Goal: Task Accomplishment & Management: Manage account settings

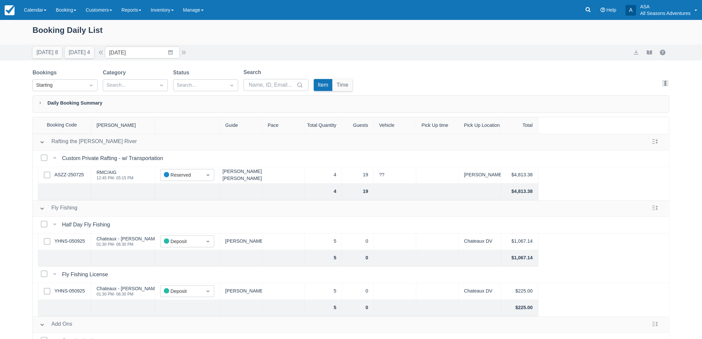
scroll to position [32, 0]
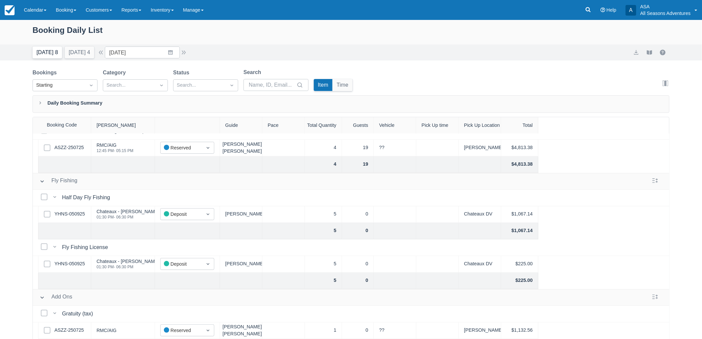
click at [44, 47] on button "Today 8" at bounding box center [47, 52] width 30 height 12
type input "09/14/25"
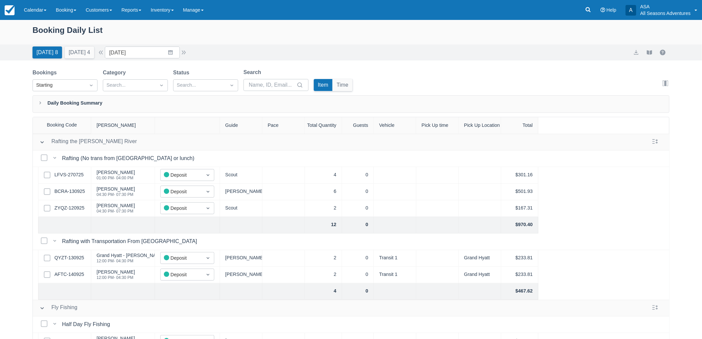
click at [81, 170] on div "Select Row LFVS-270725" at bounding box center [64, 175] width 53 height 17
click at [73, 174] on link "LFVS-270725" at bounding box center [68, 174] width 29 height 7
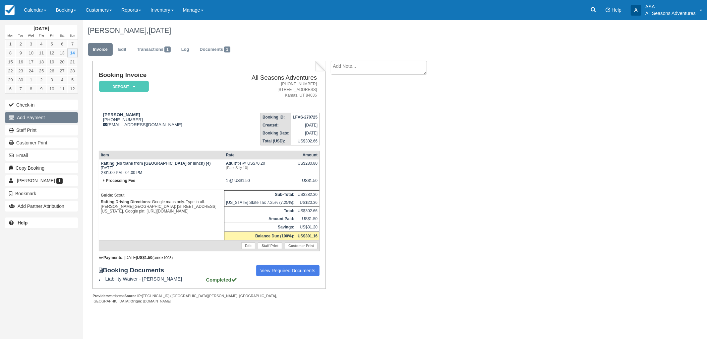
click at [24, 119] on button "Add Payment" at bounding box center [41, 117] width 73 height 11
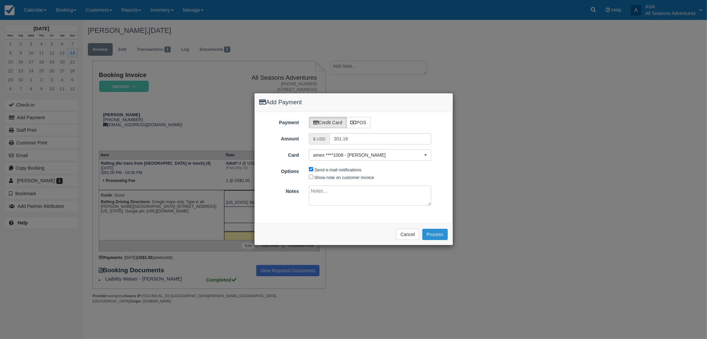
click at [440, 231] on button "Process" at bounding box center [435, 233] width 26 height 11
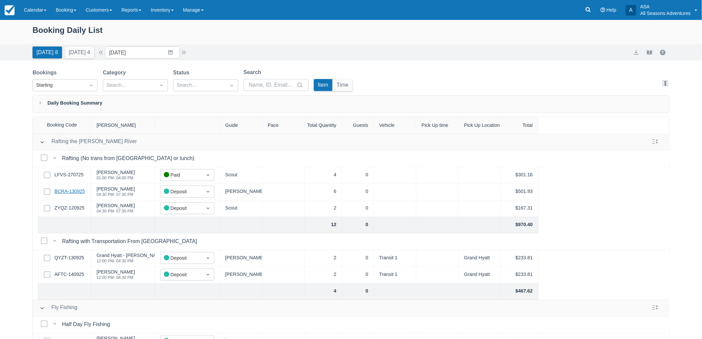
click at [69, 191] on link "BCRA-130925" at bounding box center [69, 191] width 31 height 7
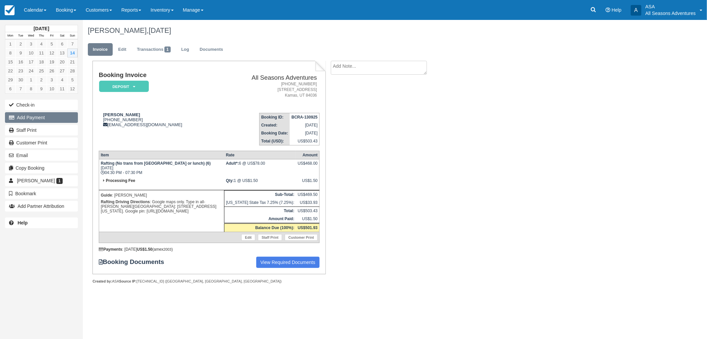
click at [35, 120] on button "Add Payment" at bounding box center [41, 117] width 73 height 11
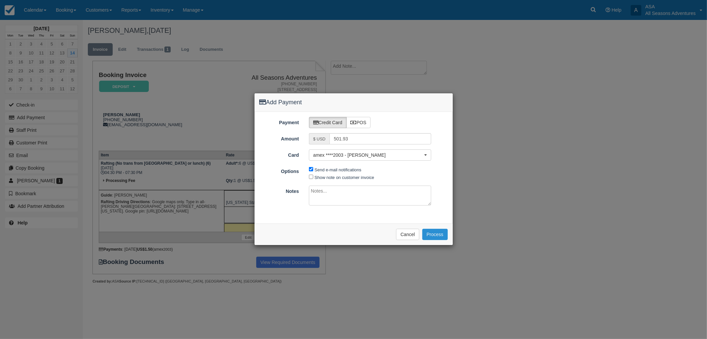
click at [435, 234] on button "Process" at bounding box center [435, 233] width 26 height 11
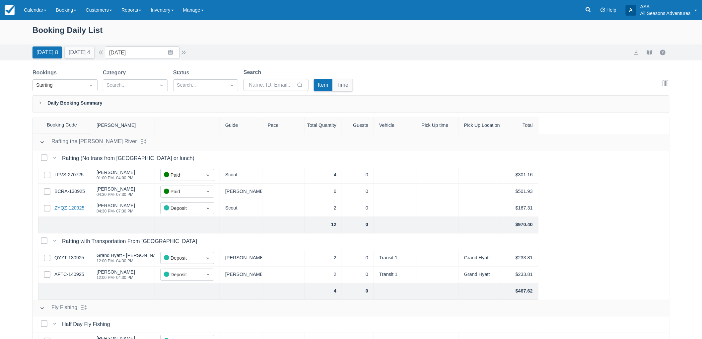
click at [78, 206] on link "ZYQZ-120925" at bounding box center [69, 207] width 30 height 7
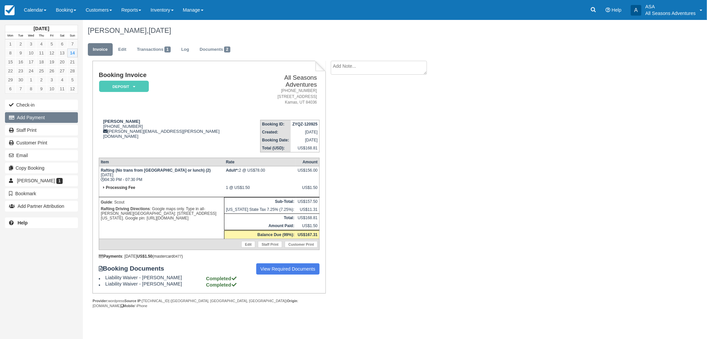
click at [30, 121] on button "Add Payment" at bounding box center [41, 117] width 73 height 11
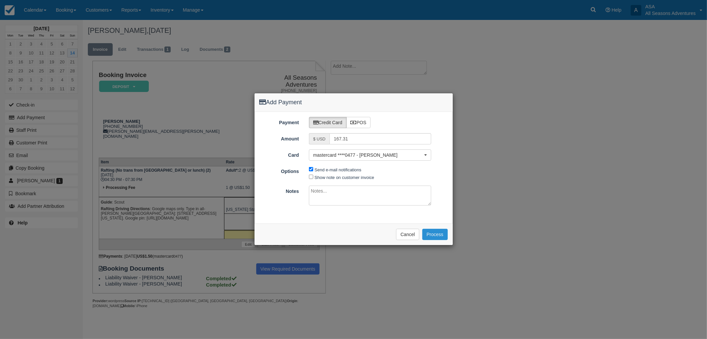
click at [442, 232] on button "Process" at bounding box center [435, 233] width 26 height 11
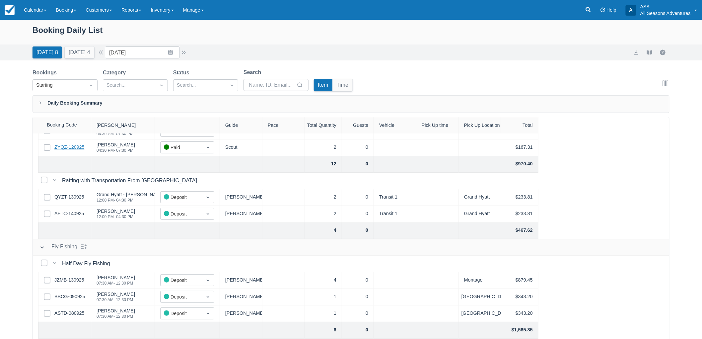
scroll to position [74, 0]
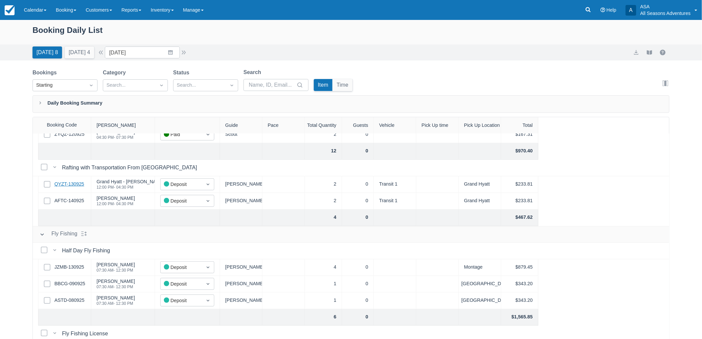
click at [75, 181] on link "QYZT-130925" at bounding box center [69, 183] width 30 height 7
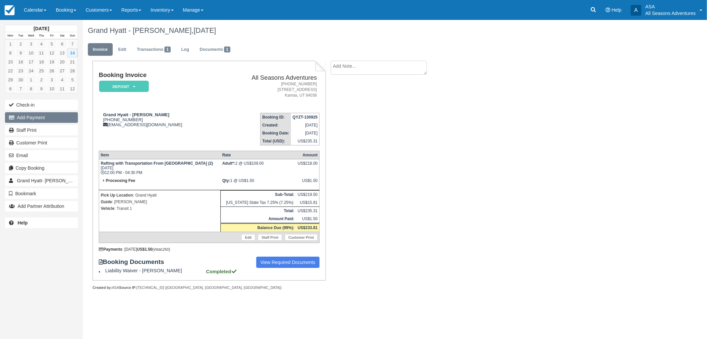
click at [37, 118] on button "Add Payment" at bounding box center [41, 117] width 73 height 11
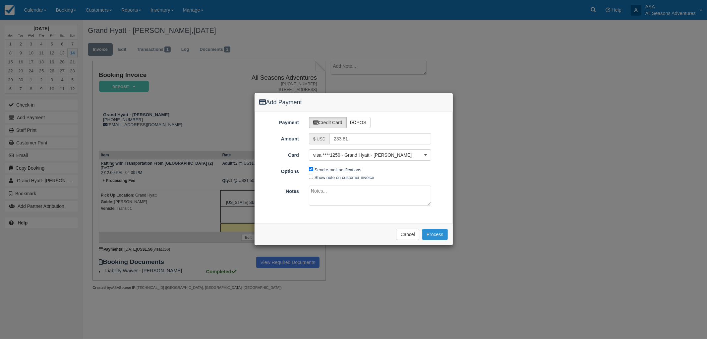
click at [433, 231] on button "Process" at bounding box center [435, 233] width 26 height 11
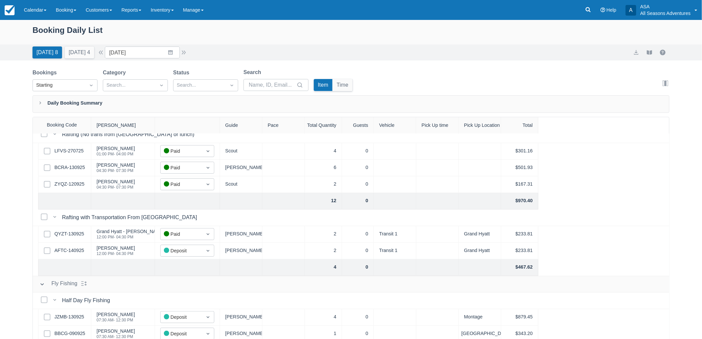
scroll to position [37, 0]
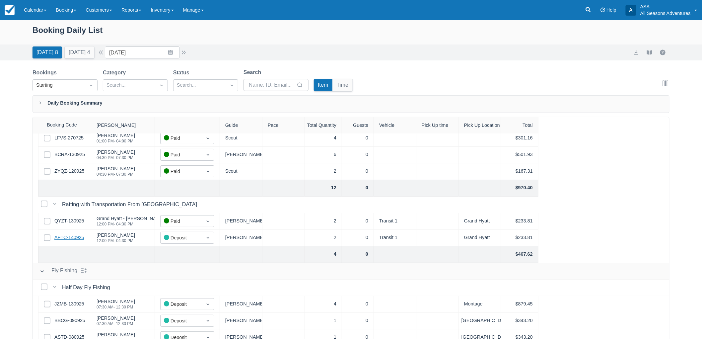
click at [67, 238] on link "AFTC-140925" at bounding box center [69, 237] width 30 height 7
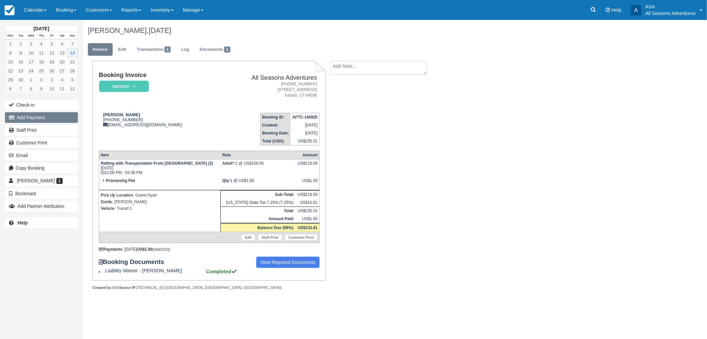
click at [46, 119] on button "Add Payment" at bounding box center [41, 117] width 73 height 11
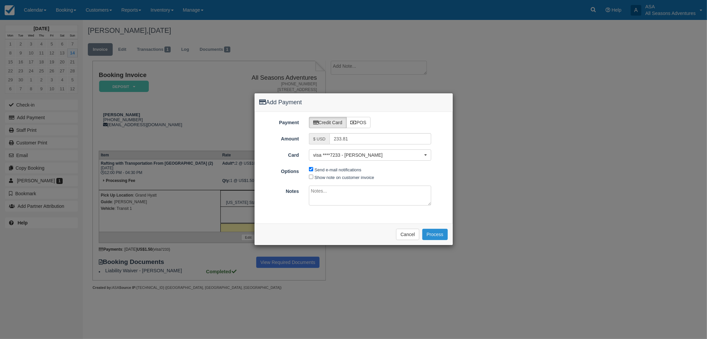
click at [433, 231] on button "Process" at bounding box center [435, 233] width 26 height 11
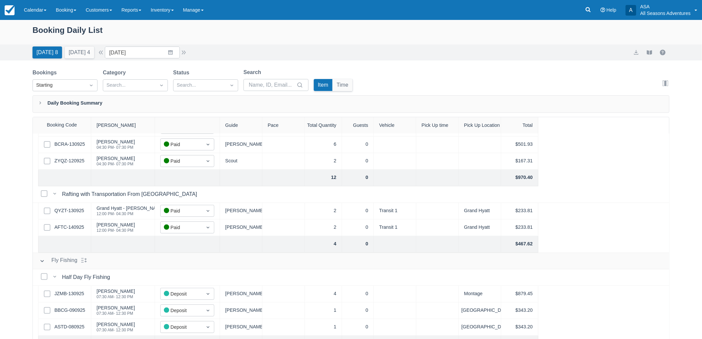
scroll to position [127, 0]
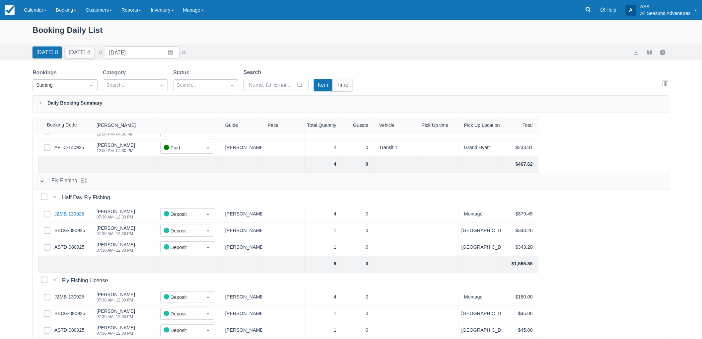
click at [66, 213] on link "JZMB-130925" at bounding box center [69, 213] width 30 height 7
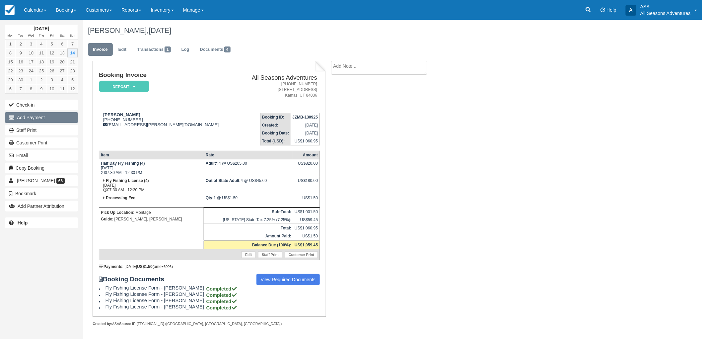
click at [37, 121] on button "Add Payment" at bounding box center [41, 117] width 73 height 11
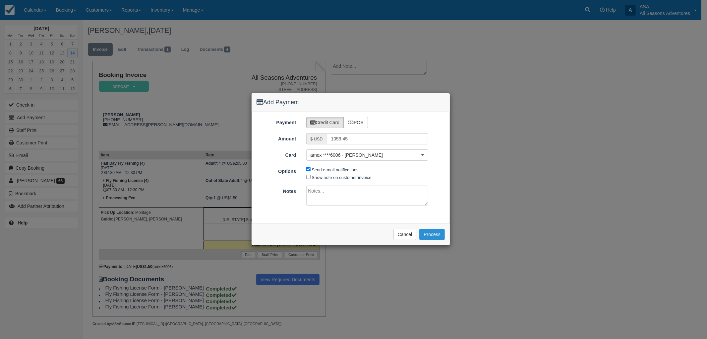
click at [436, 231] on button "Process" at bounding box center [432, 233] width 26 height 11
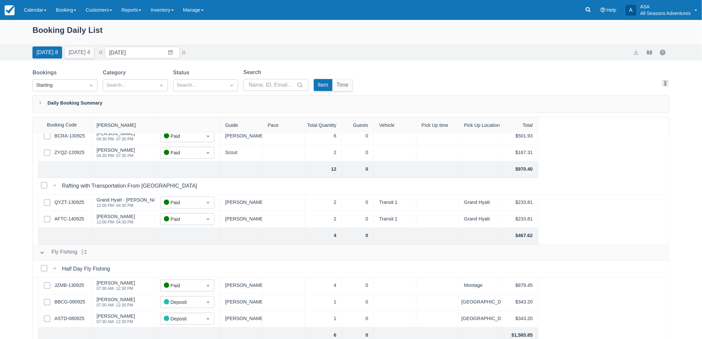
scroll to position [127, 0]
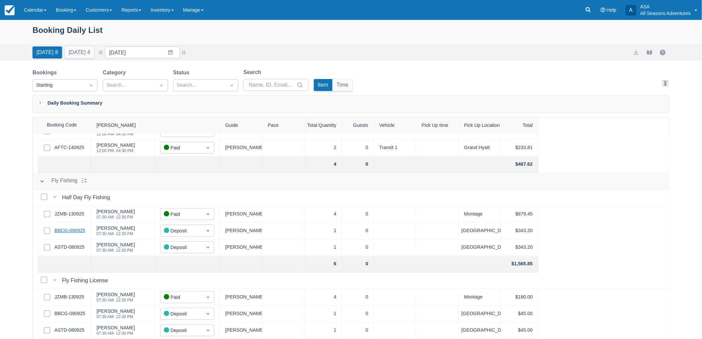
click at [71, 233] on link "BBCG-090925" at bounding box center [69, 230] width 31 height 7
click at [73, 247] on link "ASTD-080925" at bounding box center [69, 246] width 30 height 7
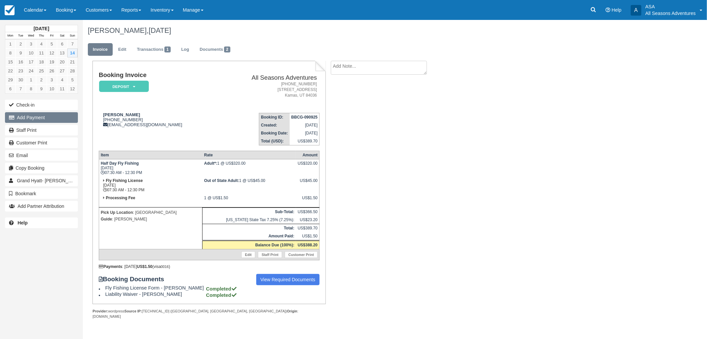
click at [44, 120] on button "Add Payment" at bounding box center [41, 117] width 73 height 11
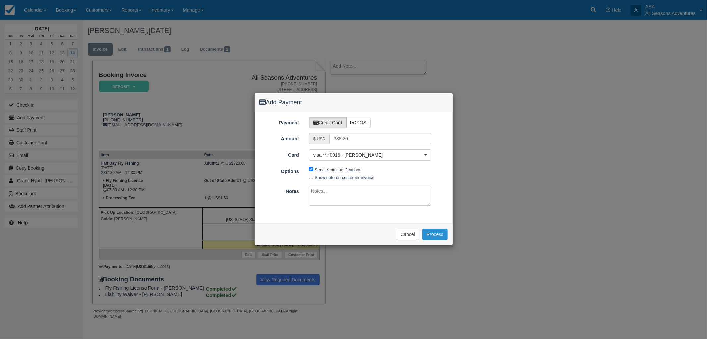
click at [432, 232] on button "Process" at bounding box center [435, 233] width 26 height 11
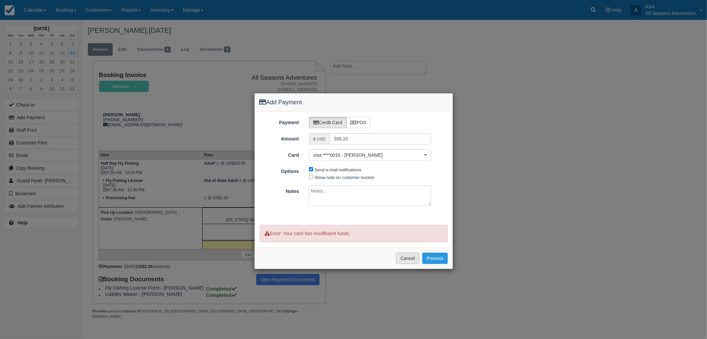
click at [410, 261] on button "Cancel" at bounding box center [407, 257] width 23 height 11
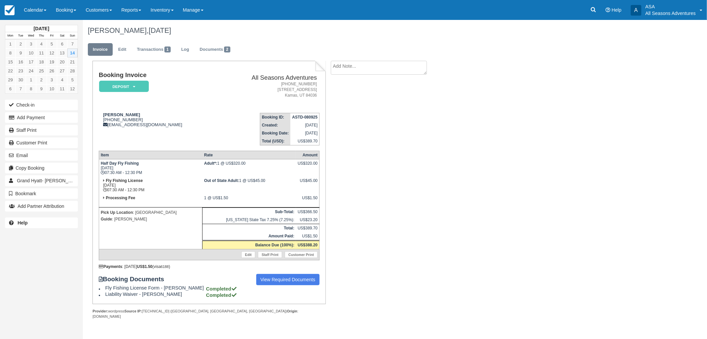
click at [37, 111] on div "Check-in Add Payment Staff Print Customer Print Email Copy Booking Grand Hyatt-…" at bounding box center [41, 154] width 83 height 113
click at [36, 114] on button "Add Payment" at bounding box center [41, 117] width 73 height 11
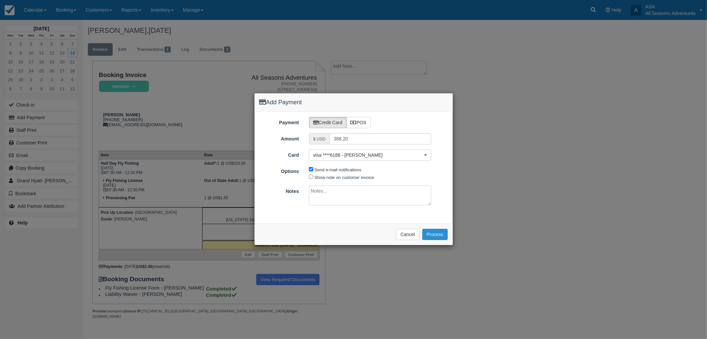
click at [432, 233] on button "Process" at bounding box center [435, 233] width 26 height 11
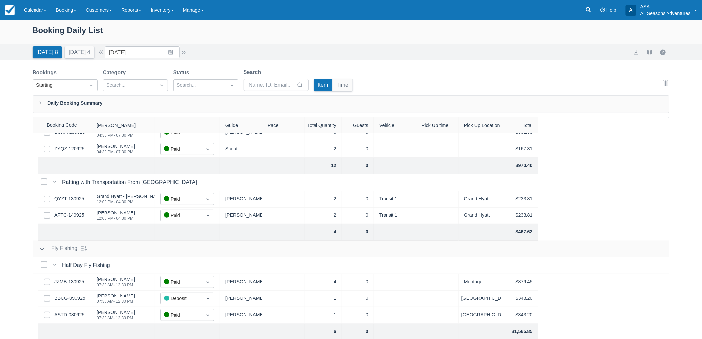
scroll to position [127, 0]
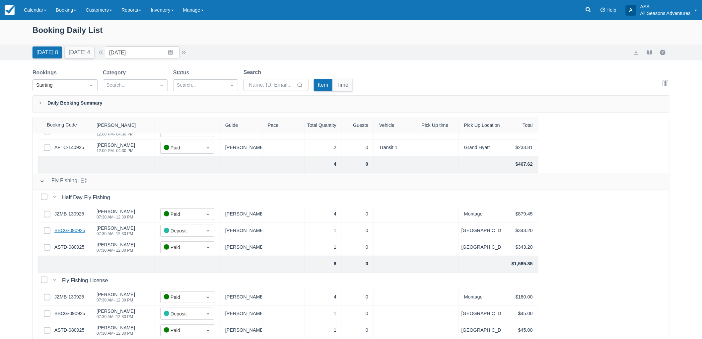
click at [77, 227] on link "BBCG-090925" at bounding box center [69, 230] width 31 height 7
click at [133, 9] on link "Reports" at bounding box center [131, 10] width 29 height 20
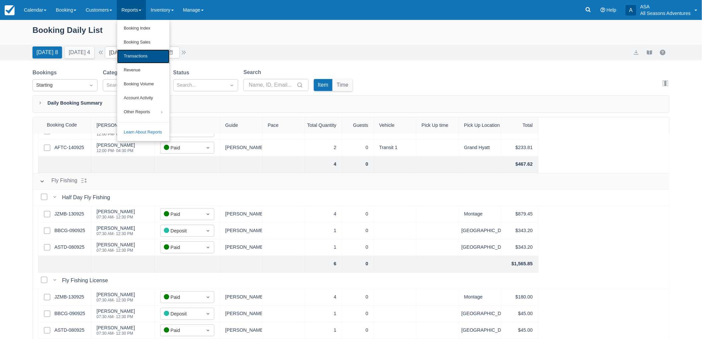
click at [144, 55] on link "Transactions" at bounding box center [143, 56] width 52 height 14
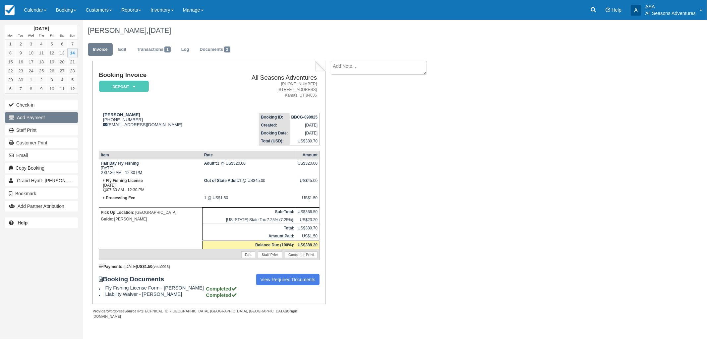
click at [35, 116] on button "Add Payment" at bounding box center [41, 117] width 73 height 11
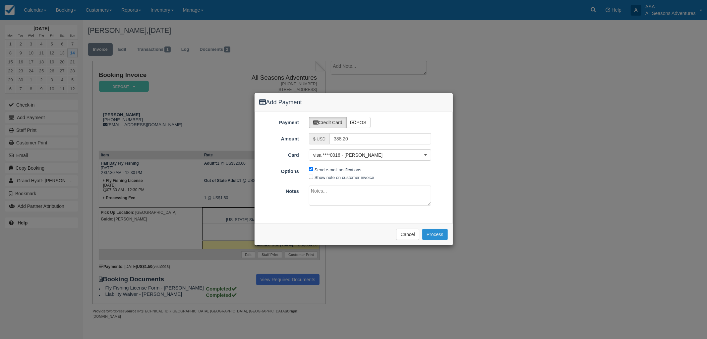
click at [431, 232] on button "Process" at bounding box center [435, 233] width 26 height 11
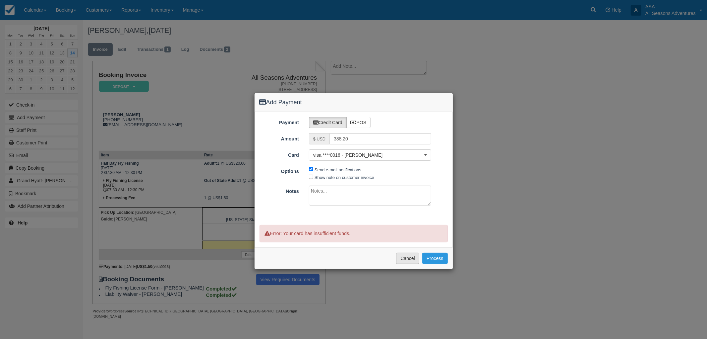
click at [409, 254] on button "Cancel" at bounding box center [407, 257] width 23 height 11
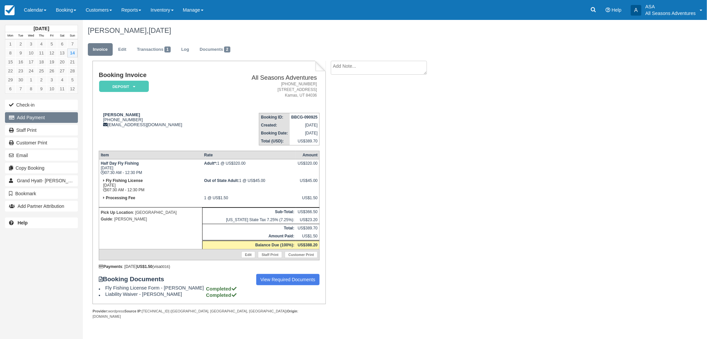
click at [40, 119] on button "Add Payment" at bounding box center [41, 117] width 73 height 11
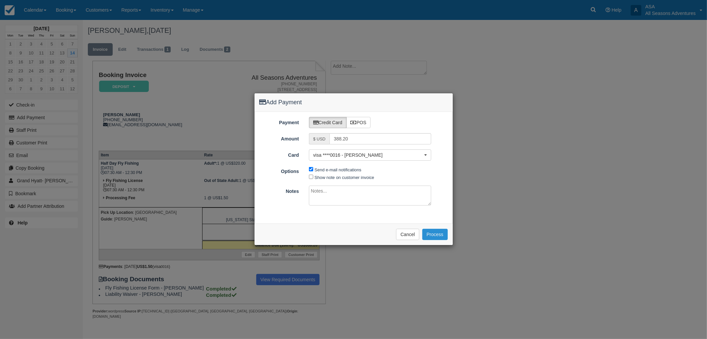
click at [433, 234] on button "Process" at bounding box center [435, 233] width 26 height 11
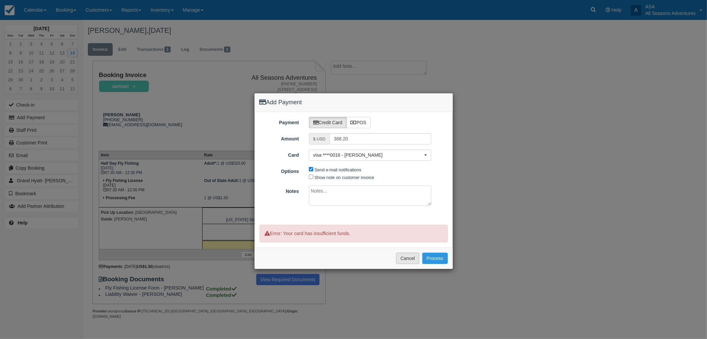
click at [404, 259] on button "Cancel" at bounding box center [407, 257] width 23 height 11
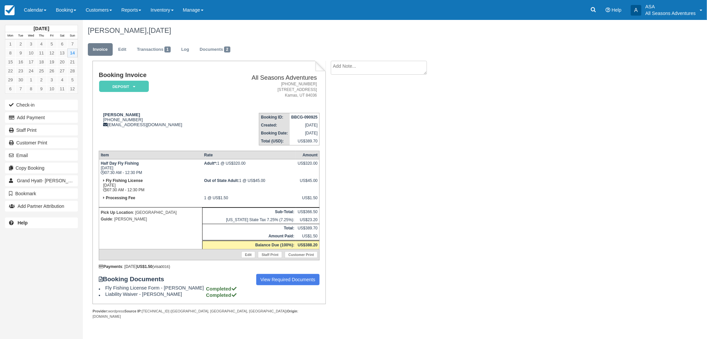
drag, startPoint x: 260, startPoint y: 310, endPoint x: 93, endPoint y: 307, distance: 166.8
click at [93, 308] on div "Provider: wordpress Source IP: [TECHNICAL_ID] ([GEOGRAPHIC_DATA], [GEOGRAPHIC_D…" at bounding box center [209, 313] width 233 height 10
click at [93, 309] on strong "Provider:" at bounding box center [101, 311] width 16 height 4
drag, startPoint x: 258, startPoint y: 309, endPoint x: 94, endPoint y: 296, distance: 165.0
click at [94, 296] on div "Booking Invoice Deposit   Pending Reserved Paid Waiting Cancelled All Seasons A…" at bounding box center [209, 190] width 233 height 258
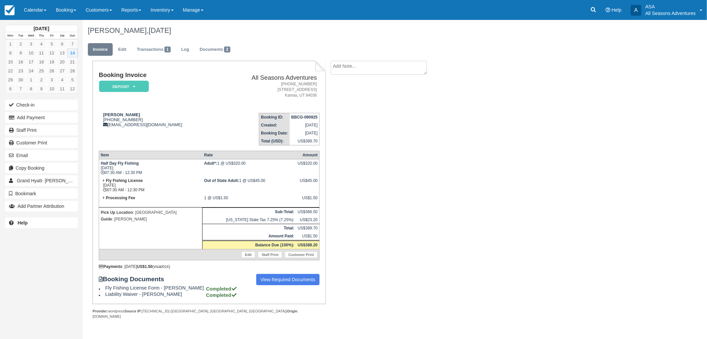
click at [61, 288] on div "[DATE] Mon Tue Wed Thu Fri Sat Sun 1 2 3 4 5 6 7 8 9 10 11 12 13 14 15 16 17 18…" at bounding box center [41, 169] width 83 height 339
click at [49, 122] on button "Add Payment" at bounding box center [41, 117] width 73 height 11
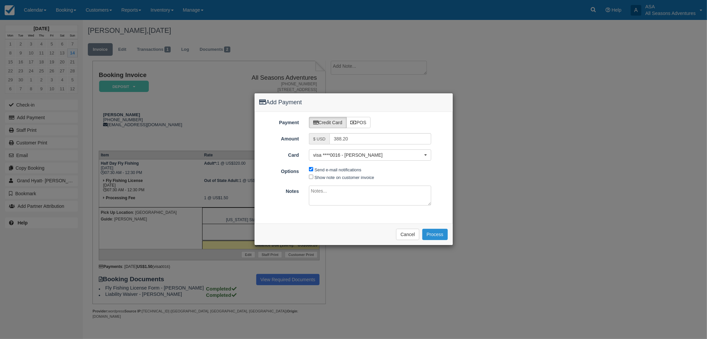
click at [428, 230] on button "Process" at bounding box center [435, 233] width 26 height 11
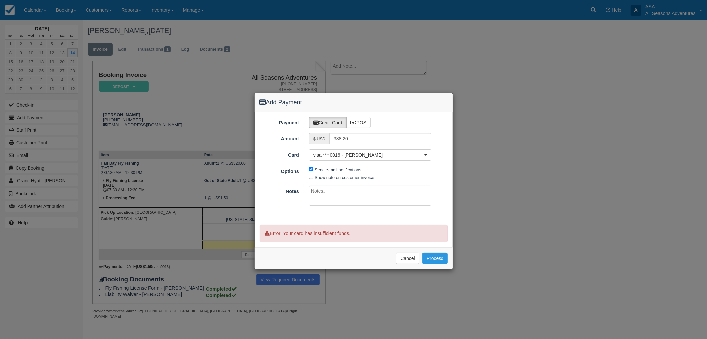
click at [510, 185] on div "Add Payment Payment Credit Card POS Amount $ USD 388.20 Card visa ****0016 - [P…" at bounding box center [353, 169] width 707 height 339
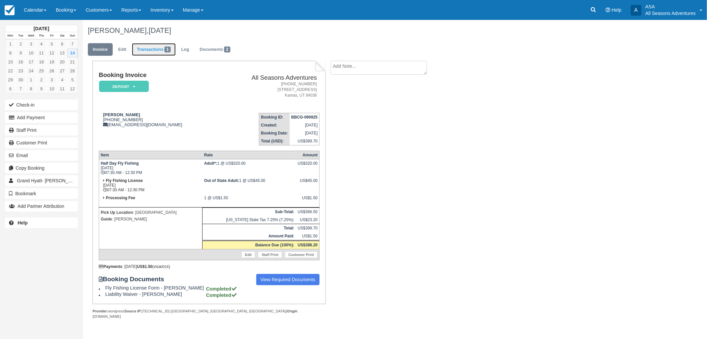
click at [146, 45] on link "Transactions 1" at bounding box center [154, 49] width 44 height 13
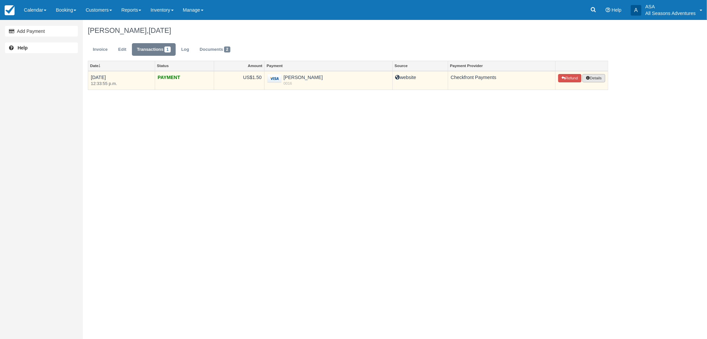
click at [602, 77] on button "Details" at bounding box center [594, 78] width 23 height 9
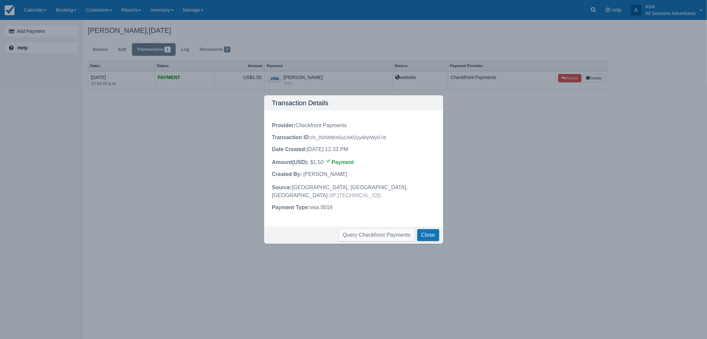
click at [108, 32] on div "Transaction Details Provider : Checkfront Payments Transaction ID : ch_3S5WMXGu…" at bounding box center [353, 169] width 707 height 339
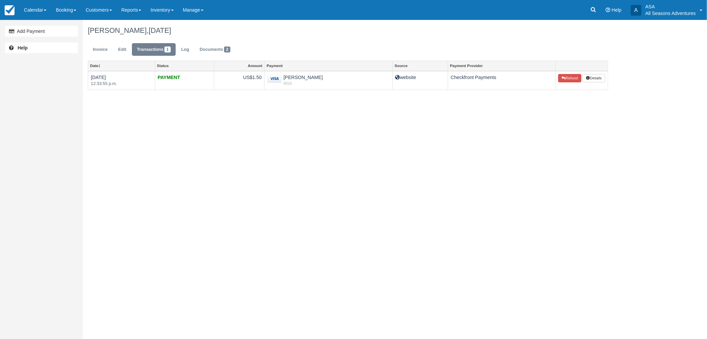
click at [92, 29] on h1 "[PERSON_NAME], [DATE]" at bounding box center [348, 31] width 521 height 8
click at [97, 29] on h1 "Kurt hughes, September 14 2025" at bounding box center [348, 31] width 521 height 8
drag, startPoint x: 193, startPoint y: 32, endPoint x: 91, endPoint y: 25, distance: 102.4
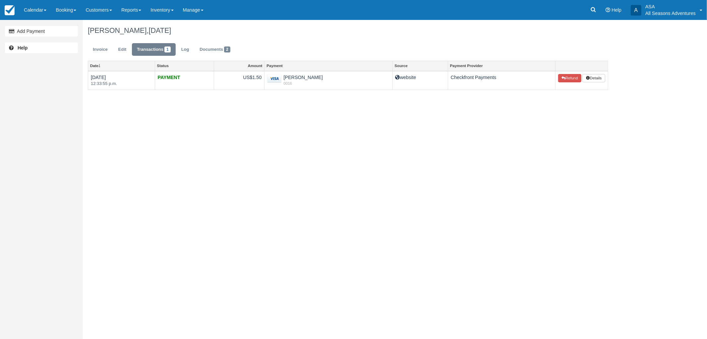
click at [91, 25] on div "Kurt hughes, September 14 2025" at bounding box center [348, 30] width 531 height 21
click at [90, 25] on div "Kurt hughes, September 14 2025" at bounding box center [348, 30] width 531 height 21
drag, startPoint x: 88, startPoint y: 29, endPoint x: 195, endPoint y: 30, distance: 107.1
click at [195, 30] on h1 "Kurt hughes, September 14 2025" at bounding box center [348, 31] width 521 height 8
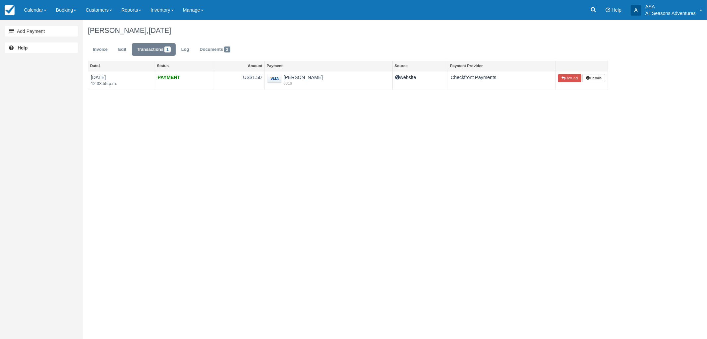
drag, startPoint x: 191, startPoint y: 31, endPoint x: 88, endPoint y: 30, distance: 103.1
click at [88, 30] on h1 "Kurt hughes, September 14 2025" at bounding box center [348, 31] width 521 height 8
click at [199, 125] on div "Add Payment Help Kurt hughes, September 14 2025 Invoice Edit Transactions 1 Log…" at bounding box center [353, 179] width 707 height 319
click at [91, 47] on link "Invoice" at bounding box center [100, 49] width 25 height 13
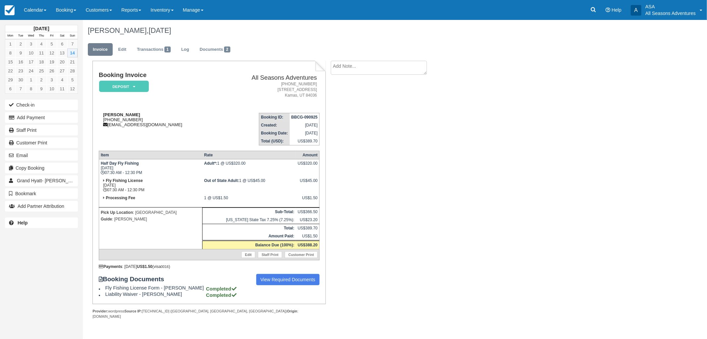
drag, startPoint x: 151, startPoint y: 118, endPoint x: 108, endPoint y: 119, distance: 43.1
click at [108, 119] on div "Kurt hughes 1 (661) 327-4257 slcgp-concierge@hyatt.com" at bounding box center [159, 119] width 120 height 15
copy div "661) 327-4257"
click at [125, 135] on td "Kurt hughes 1 (661) 327-4257 slcgp-concierge@hyatt.com" at bounding box center [159, 126] width 120 height 38
drag, startPoint x: 542, startPoint y: 186, endPoint x: 470, endPoint y: 124, distance: 95.2
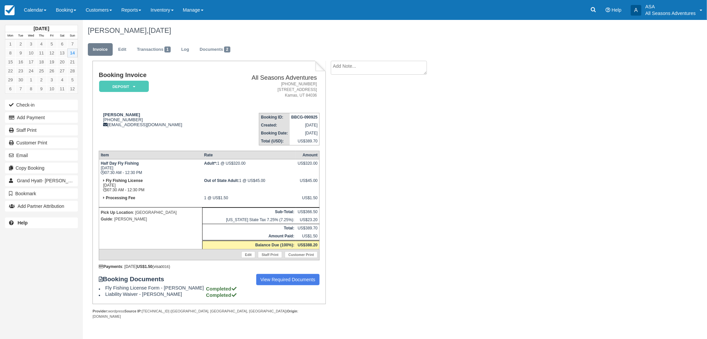
click at [542, 186] on div "Kurt hughes, September 14 2025 Invoice Edit Transactions 1 Log Documents 2 Book…" at bounding box center [348, 176] width 531 height 313
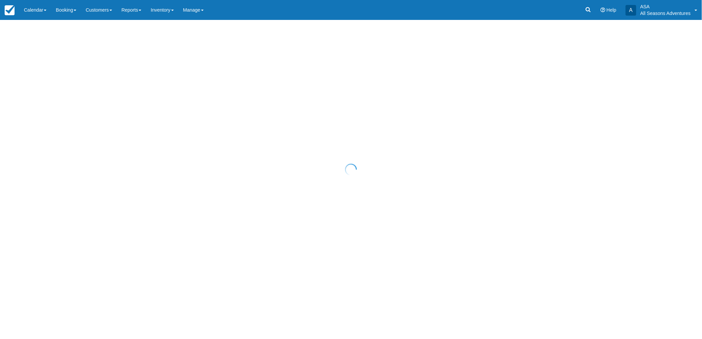
select select "10"
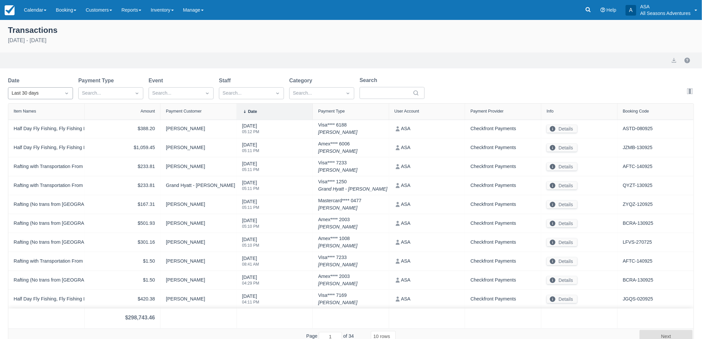
click at [61, 94] on div at bounding box center [67, 93] width 12 height 9
click at [47, 120] on div "Today" at bounding box center [40, 122] width 65 height 13
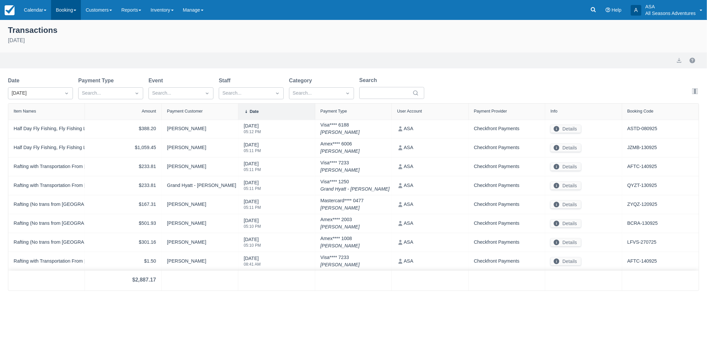
click at [65, 11] on link "Booking" at bounding box center [66, 10] width 30 height 20
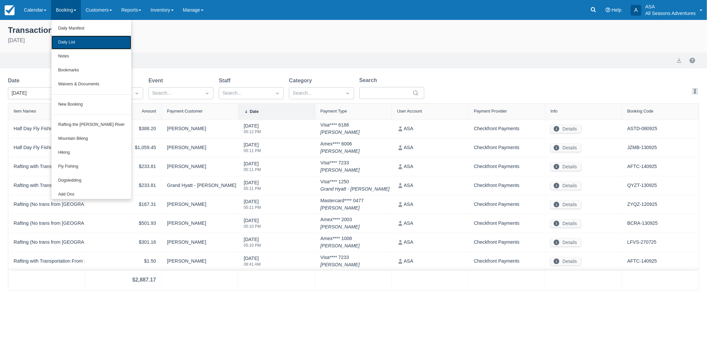
click at [72, 45] on link "Daily List" at bounding box center [91, 42] width 80 height 14
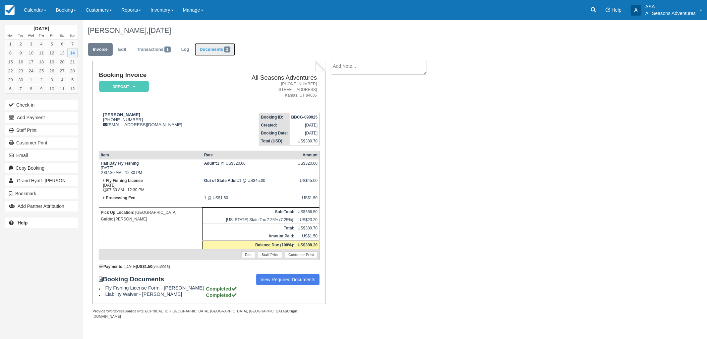
click at [201, 47] on link "Documents 2" at bounding box center [215, 49] width 40 height 13
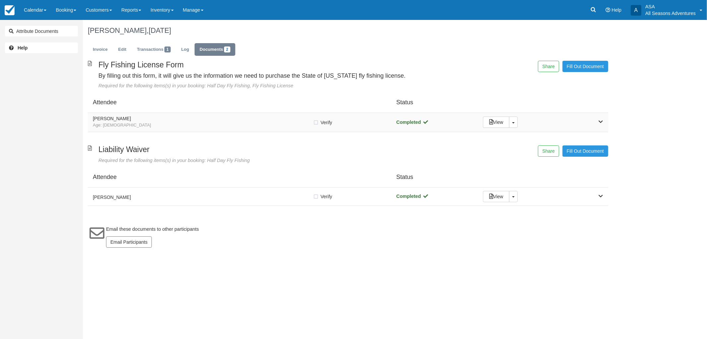
click at [197, 121] on div "[PERSON_NAME]: [DEMOGRAPHIC_DATA]" at bounding box center [203, 122] width 220 height 12
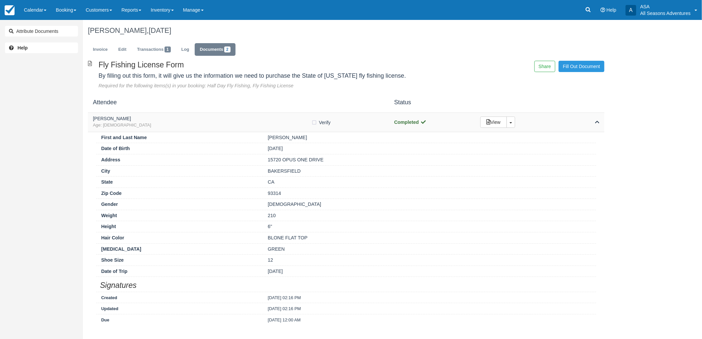
click at [197, 121] on div "[PERSON_NAME]: [DEMOGRAPHIC_DATA]" at bounding box center [202, 122] width 219 height 12
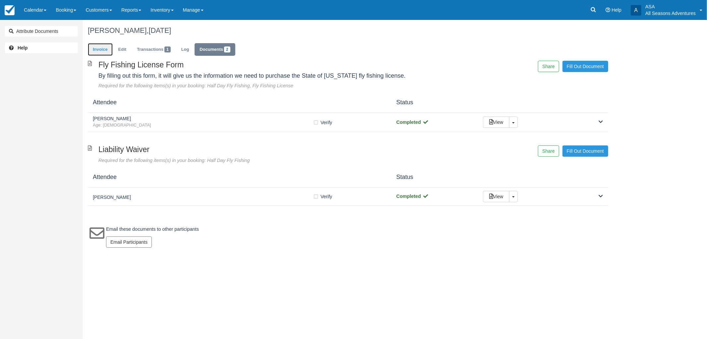
click at [99, 45] on link "Invoice" at bounding box center [100, 49] width 25 height 13
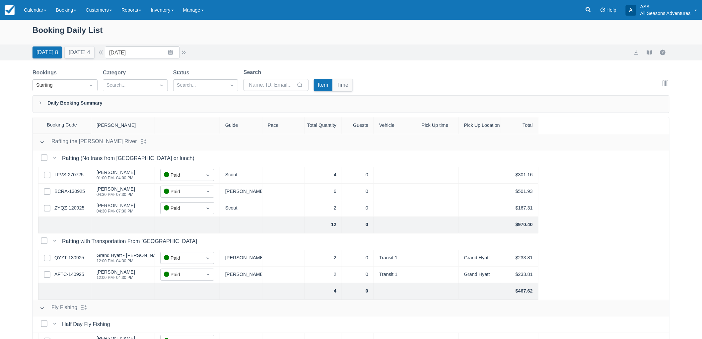
click at [81, 59] on div "Today 8 Tomorrow 4 Date 09/14/25 Navigate forward to interact with the calendar…" at bounding box center [351, 52] width 702 height 16
click at [82, 57] on button "Tomorrow 4" at bounding box center [80, 52] width 30 height 12
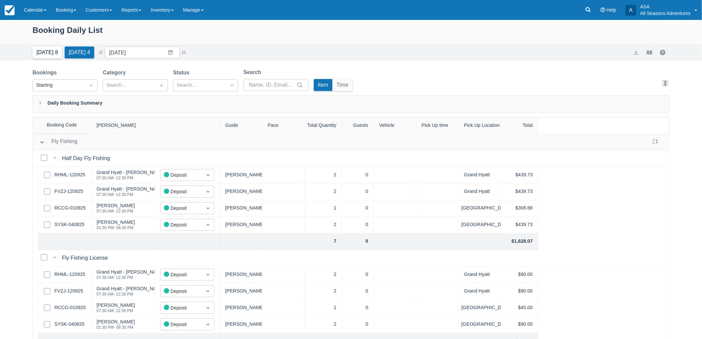
click at [39, 50] on button "Today 8" at bounding box center [47, 52] width 30 height 12
type input "[DATE]"
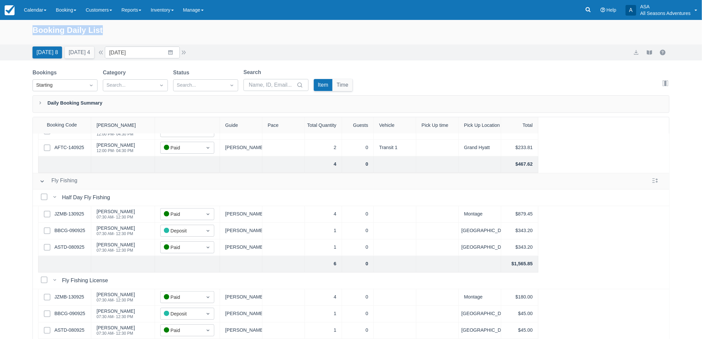
drag, startPoint x: 32, startPoint y: 32, endPoint x: 114, endPoint y: 37, distance: 82.4
click at [114, 37] on div "Booking Daily List" at bounding box center [351, 32] width 702 height 25
click at [115, 36] on div "Booking Daily List" at bounding box center [350, 33] width 637 height 19
click at [133, 10] on link "Reports" at bounding box center [131, 10] width 29 height 20
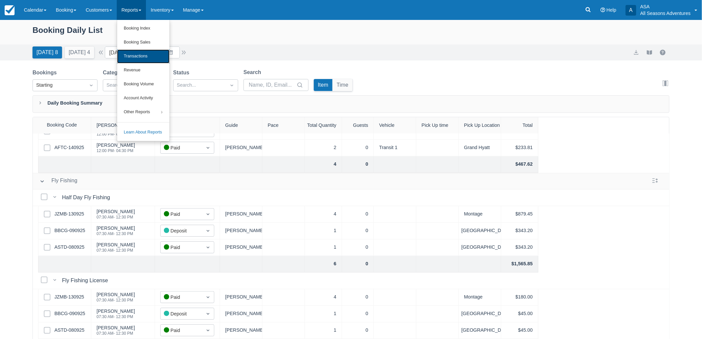
click at [142, 60] on link "Transactions" at bounding box center [143, 56] width 52 height 14
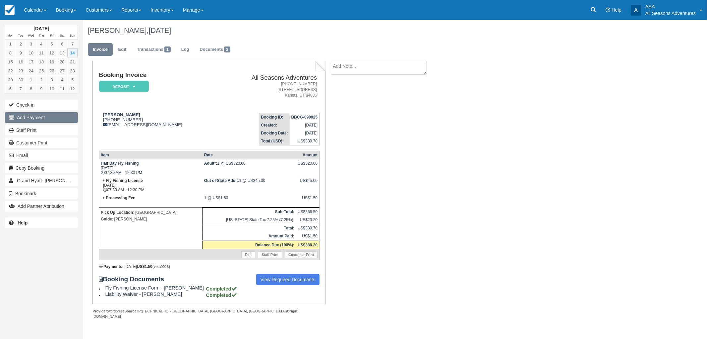
click at [25, 118] on button "Add Payment" at bounding box center [41, 117] width 73 height 11
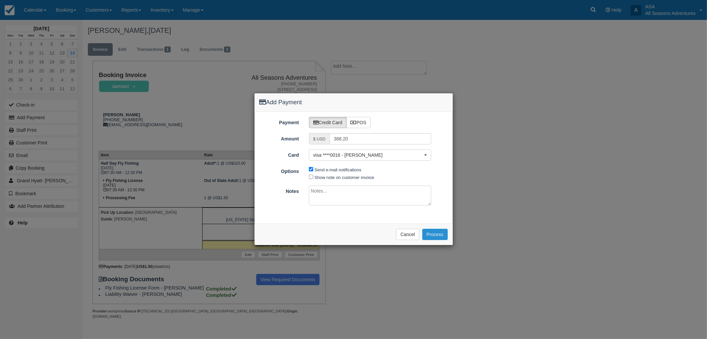
click at [430, 235] on button "Process" at bounding box center [435, 233] width 26 height 11
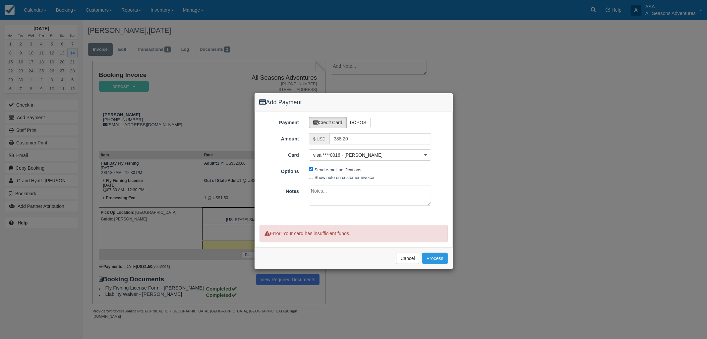
click at [475, 181] on div "Add Payment Payment Credit Card POS Amount $ USD 388.20 Card visa ****0016 - Ku…" at bounding box center [353, 169] width 707 height 339
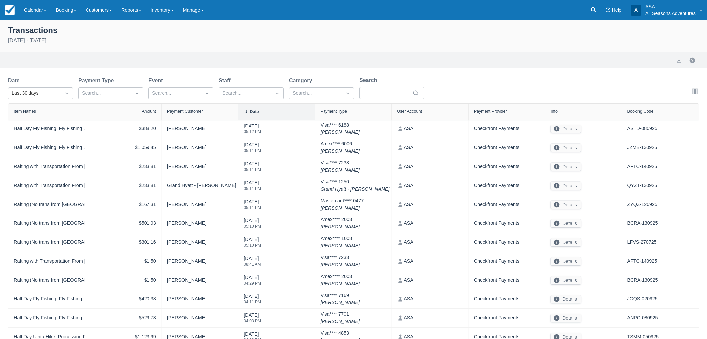
select select "10"
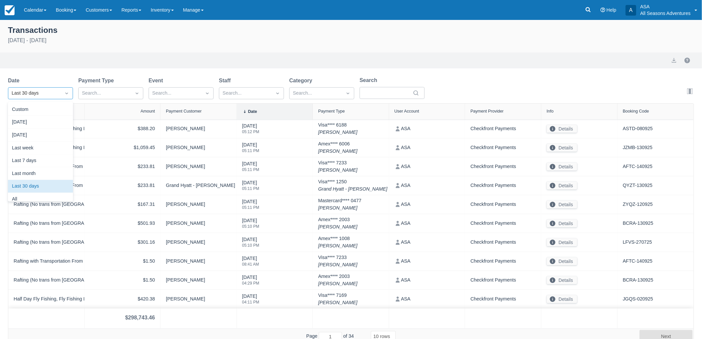
click at [30, 95] on div "Last 30 days" at bounding box center [35, 93] width 46 height 7
click at [32, 121] on div "[DATE]" at bounding box center [40, 122] width 65 height 13
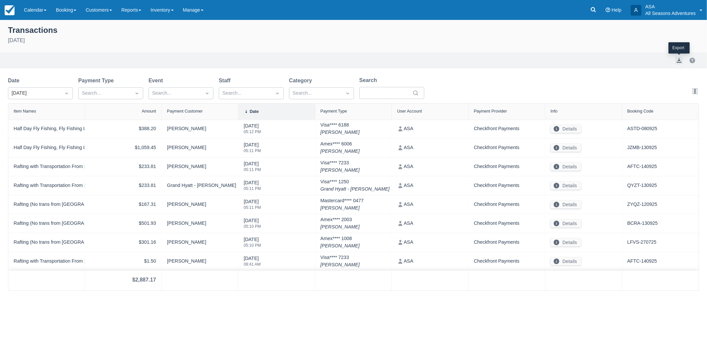
click at [678, 60] on button "export" at bounding box center [679, 60] width 8 height 8
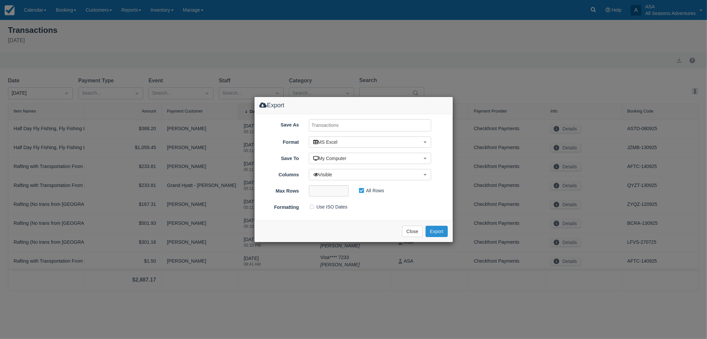
click at [441, 232] on button "Export" at bounding box center [437, 230] width 22 height 11
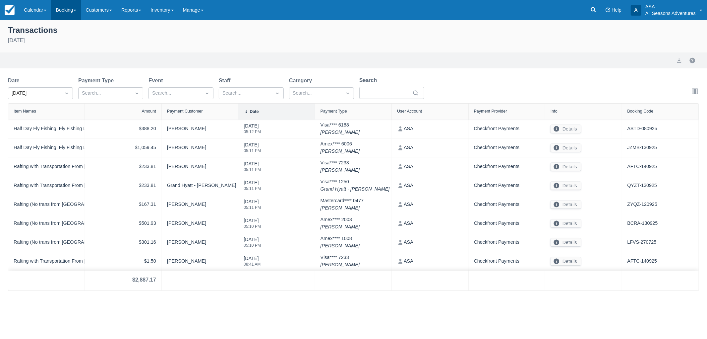
click at [67, 9] on link "Booking" at bounding box center [66, 10] width 30 height 20
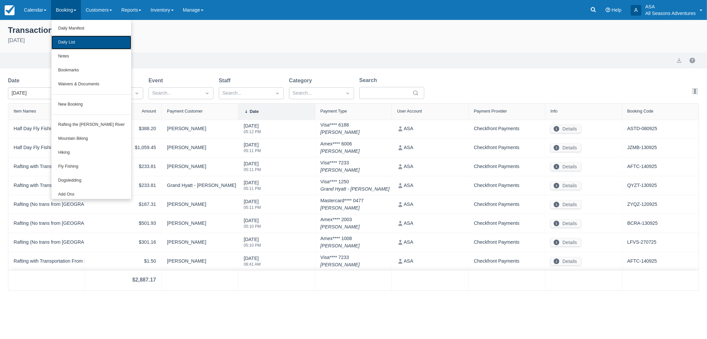
click at [77, 40] on link "Daily List" at bounding box center [91, 42] width 80 height 14
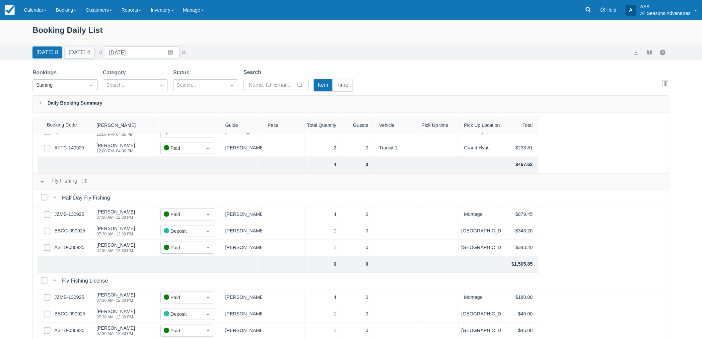
scroll to position [127, 0]
click at [63, 229] on link "BBCG-090925" at bounding box center [69, 230] width 31 height 7
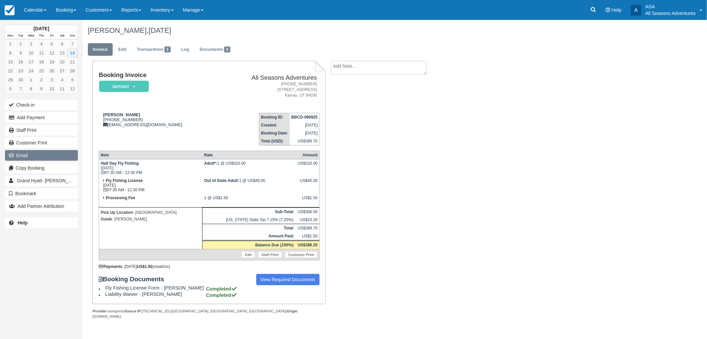
click at [21, 154] on button "Email" at bounding box center [41, 155] width 73 height 11
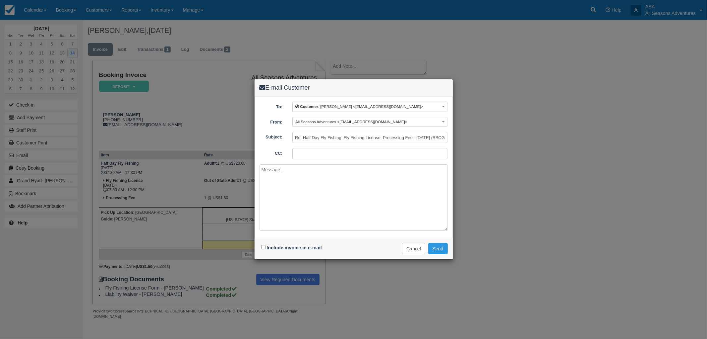
click at [263, 249] on div "Include invoice in e-mail" at bounding box center [293, 248] width 66 height 10
click at [262, 246] on input "Include invoice in e-mail" at bounding box center [263, 247] width 4 height 4
checkbox input "true"
click at [341, 193] on textarea at bounding box center [354, 197] width 188 height 66
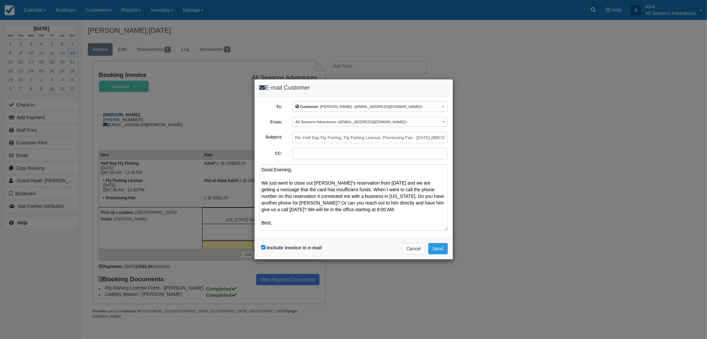
scroll to position [1, 0]
click at [431, 201] on textarea "Good Evening, We just went to close out [PERSON_NAME]'s reservation from [DATE]…" at bounding box center [354, 197] width 188 height 66
click at [309, 218] on textarea "Good Evening, We just went to close out [PERSON_NAME]'s reservation from [DATE]…" at bounding box center [354, 197] width 188 height 66
drag, startPoint x: 271, startPoint y: 217, endPoint x: 257, endPoint y: 214, distance: 14.5
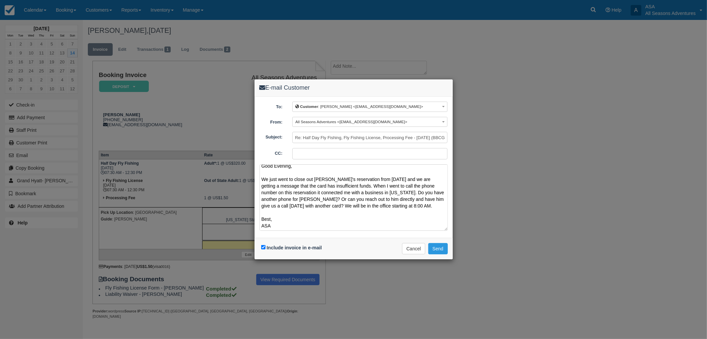
click at [257, 214] on div "To: Customer : [PERSON_NAME] <[EMAIL_ADDRESS][DOMAIN_NAME]> Customer : [PERSON_…" at bounding box center [354, 166] width 198 height 141
click at [285, 214] on textarea "Good Evening, We just went to close out [PERSON_NAME]'s reservation from [DATE]…" at bounding box center [354, 197] width 188 height 66
click at [440, 194] on textarea "Good Evening, We just went to close out [PERSON_NAME]'s reservation from [DATE]…" at bounding box center [354, 197] width 188 height 66
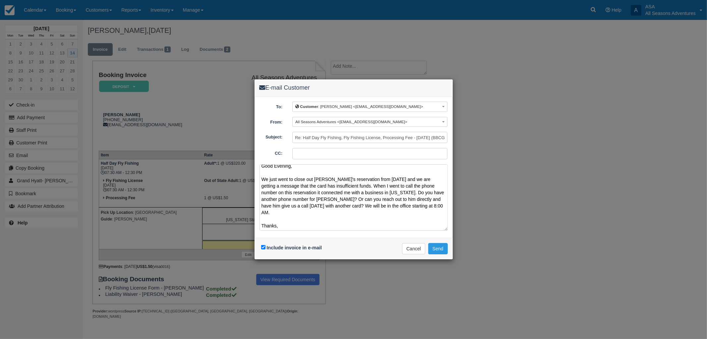
type textarea "Good Evening, We just went to close out [PERSON_NAME]'s reservation from [DATE]…"
click at [434, 246] on button "Send" at bounding box center [438, 248] width 20 height 11
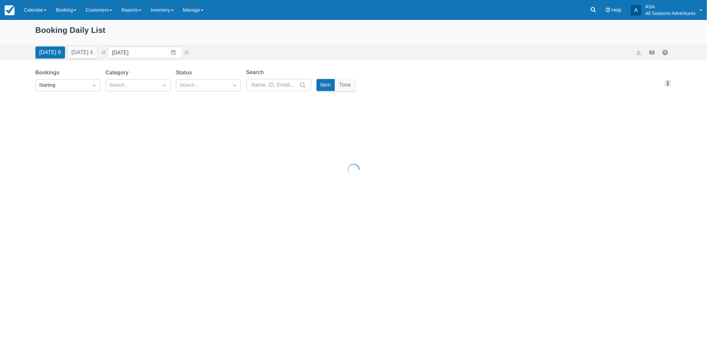
click at [90, 54] on button "[DATE] 4" at bounding box center [83, 52] width 30 height 12
type input "[DATE]"
